Goal: Task Accomplishment & Management: Manage account settings

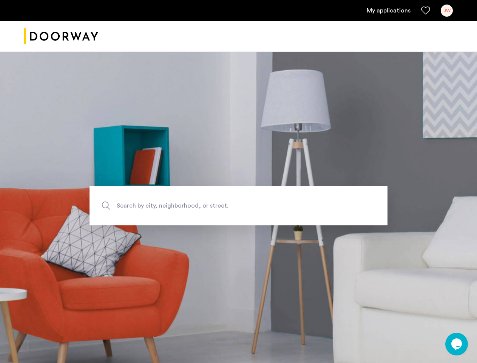
click at [447, 11] on div "JW" at bounding box center [447, 11] width 12 height 12
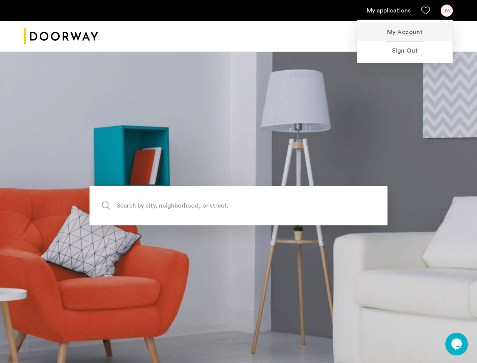
click at [457, 344] on icon "$i18n('chat', 'chat_widget')" at bounding box center [456, 343] width 11 height 11
